Goal: Find specific page/section: Find specific page/section

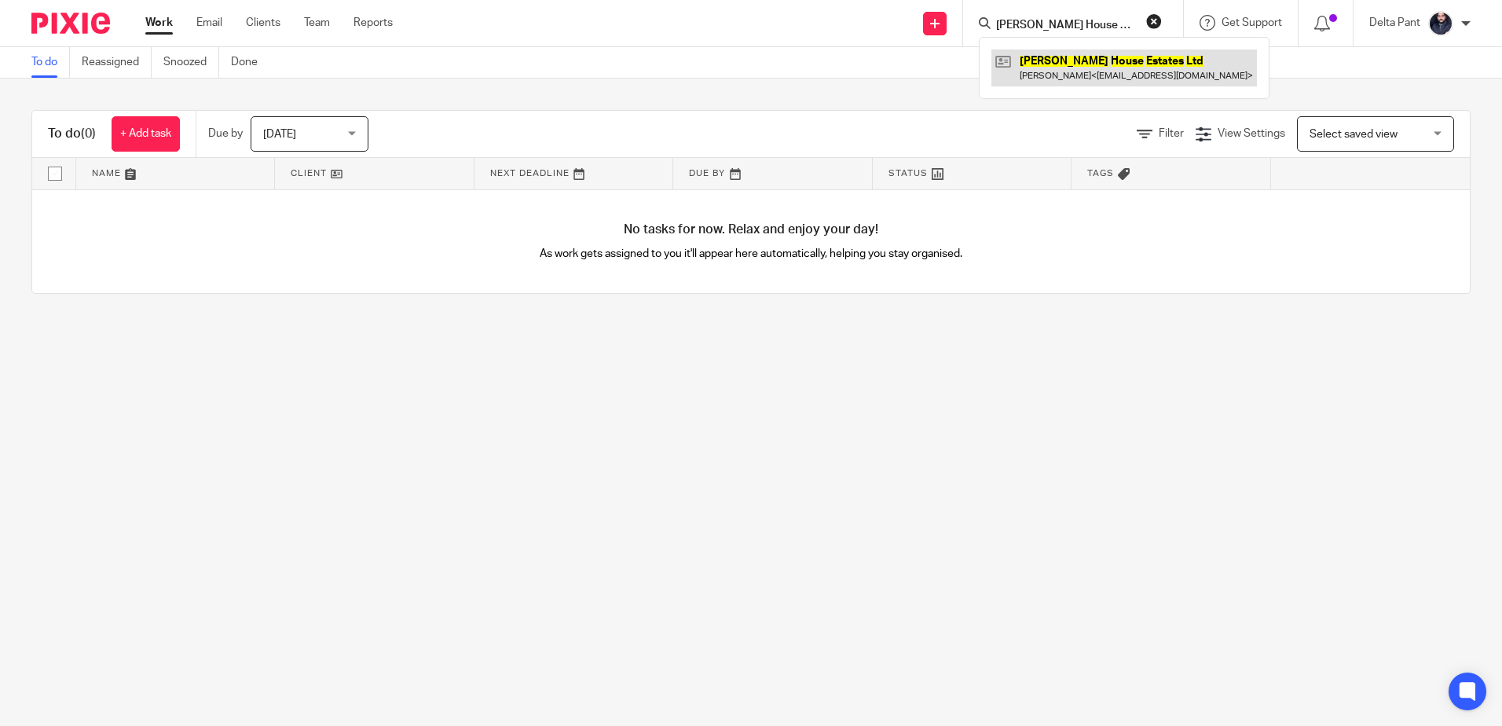
type input "Godwin House Estate Ltd"
click at [1068, 65] on link at bounding box center [1124, 67] width 266 height 36
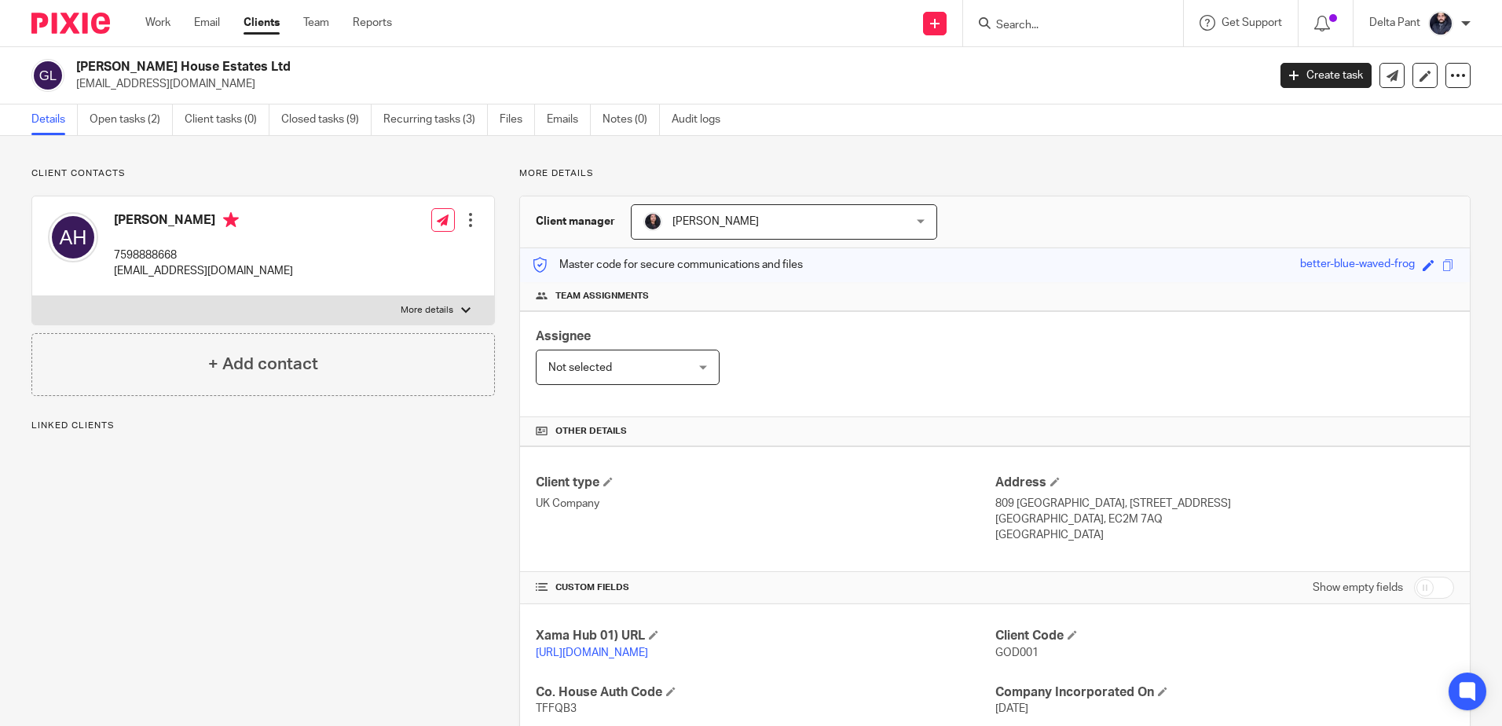
click at [1032, 28] on input "Search" at bounding box center [1065, 26] width 141 height 14
paste input "[PERSON_NAME] House Estate Ltd"
type input "[PERSON_NAME] House Estate Ltd"
click at [330, 112] on link "Closed tasks (9)" at bounding box center [326, 119] width 90 height 31
click at [438, 121] on link "Recurring tasks (3)" at bounding box center [435, 119] width 104 height 31
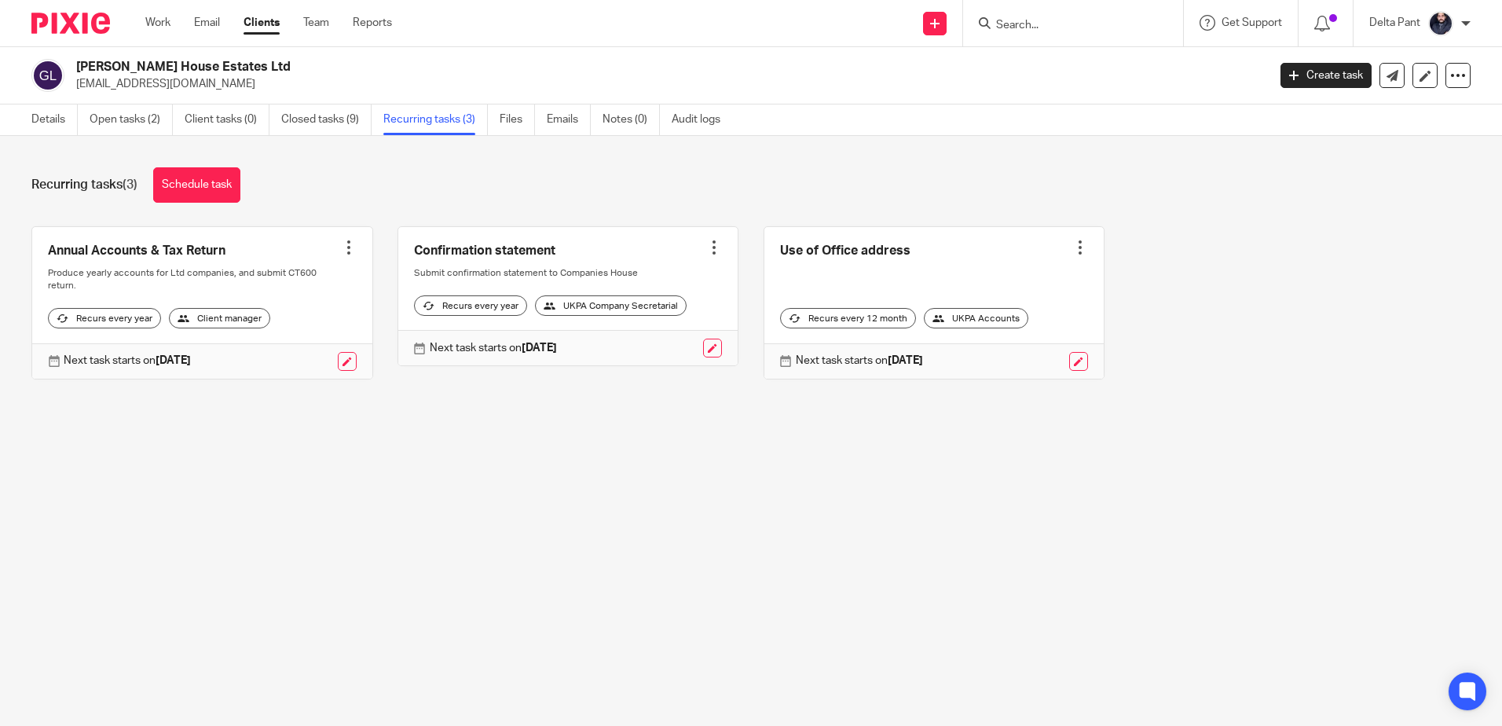
click at [995, 17] on form at bounding box center [1078, 23] width 167 height 20
click at [1017, 24] on input "Search" at bounding box center [1065, 26] width 141 height 14
paste input "[PERSON_NAME][EMAIL_ADDRESS][DOMAIN_NAME]"
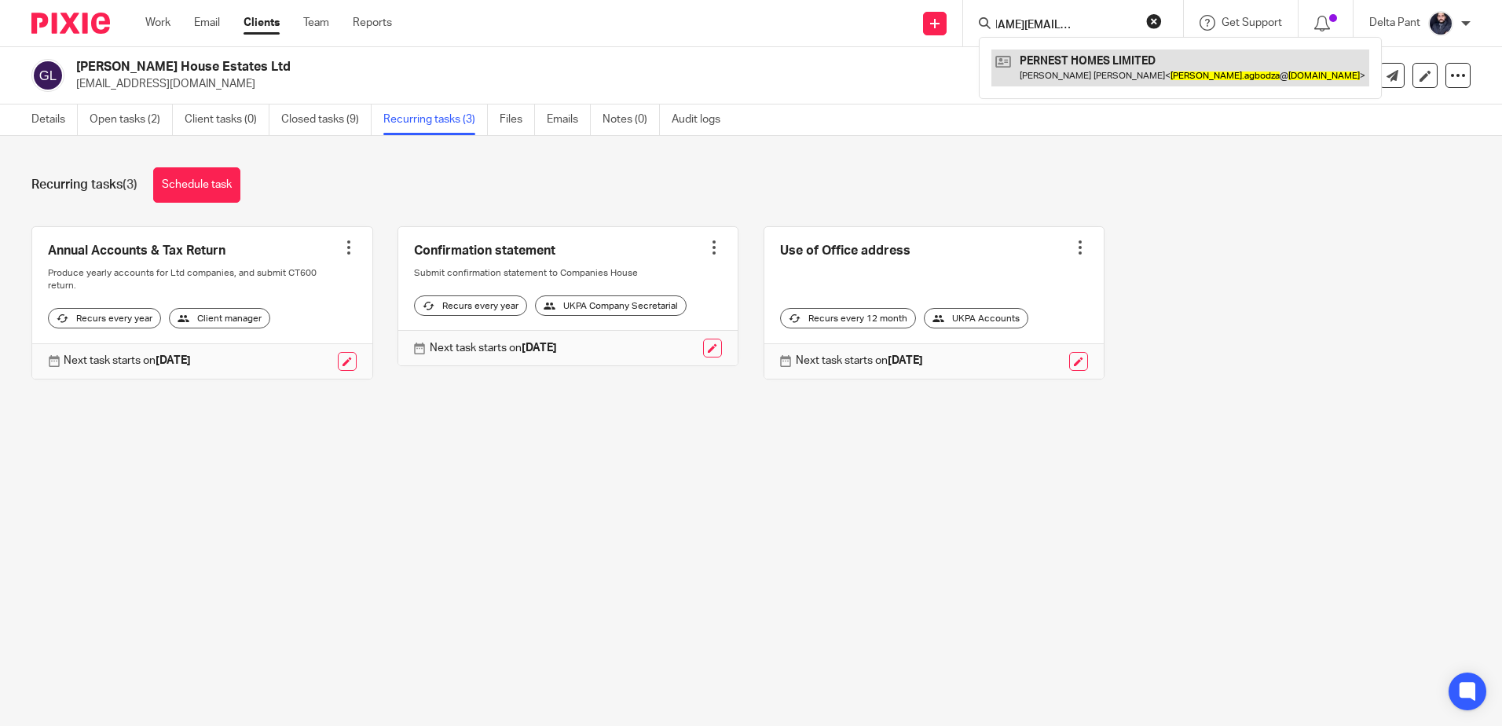
type input "[PERSON_NAME][EMAIL_ADDRESS][DOMAIN_NAME]"
click at [1049, 58] on link at bounding box center [1180, 67] width 378 height 36
